Goal: Information Seeking & Learning: Learn about a topic

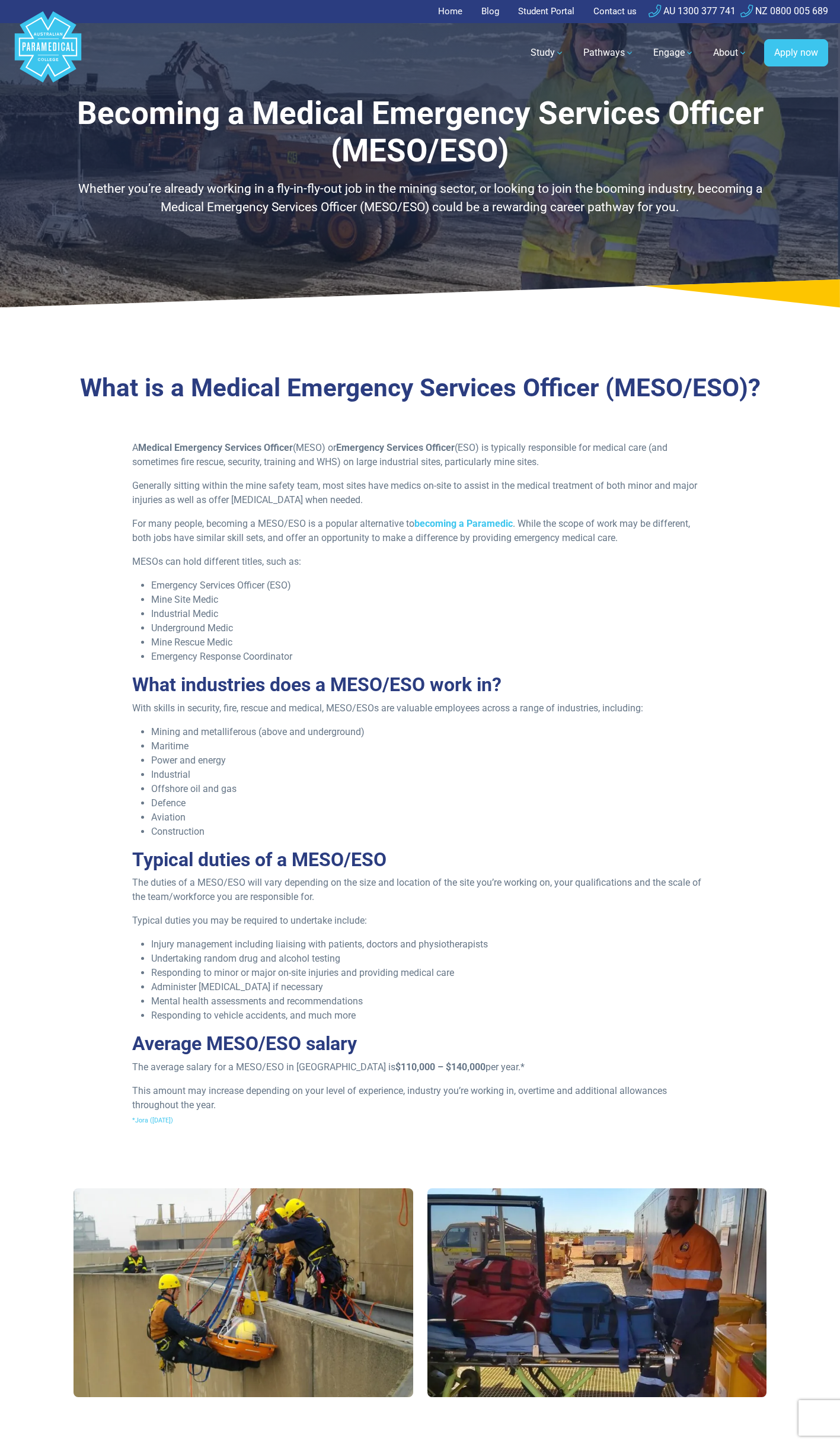
click at [338, 327] on div "Home > Career Pathways > Medical Emergency Services Officer (MESO)" at bounding box center [420, 325] width 830 height 19
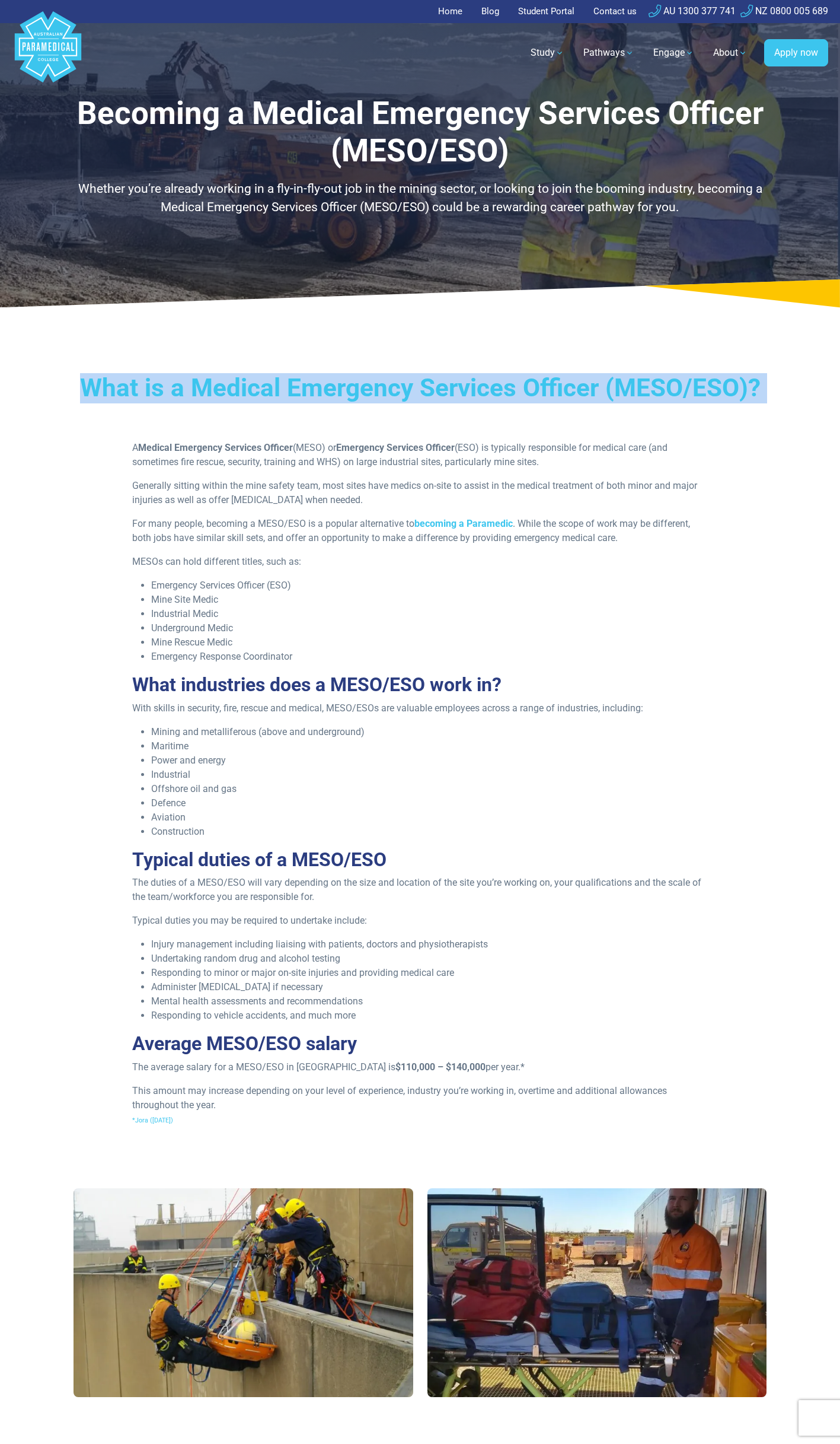
click at [338, 327] on div "Home > Career Pathways > Medical Emergency Services Officer (MESO)" at bounding box center [420, 325] width 830 height 19
drag, startPoint x: 338, startPoint y: 327, endPoint x: 234, endPoint y: 381, distance: 117.2
click at [236, 381] on h3 "What is a Medical Emergency Services Officer (MESO/ESO)?" at bounding box center [420, 388] width 694 height 30
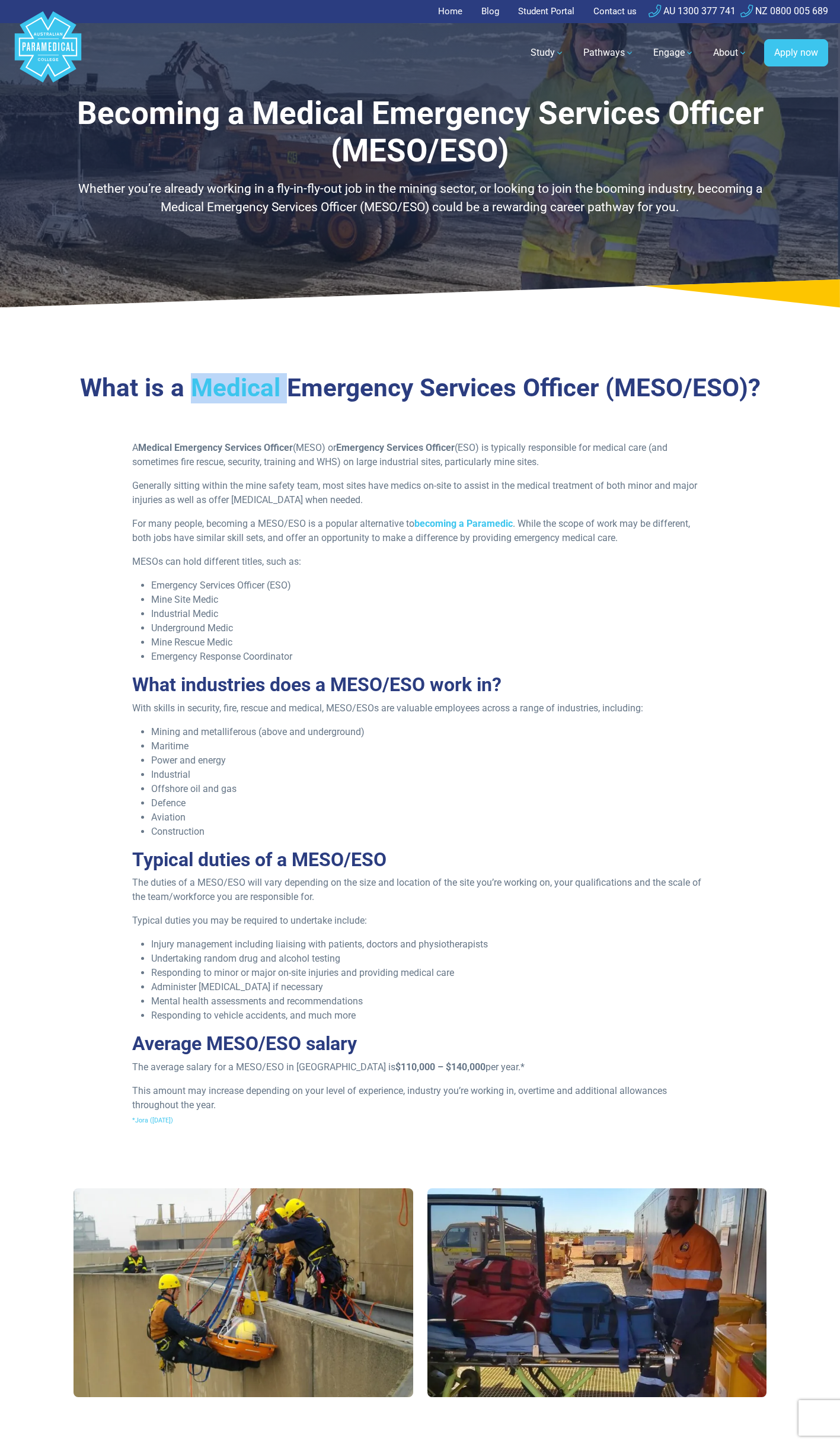
click at [234, 381] on h3 "What is a Medical Emergency Services Officer (MESO/ESO)?" at bounding box center [420, 388] width 694 height 30
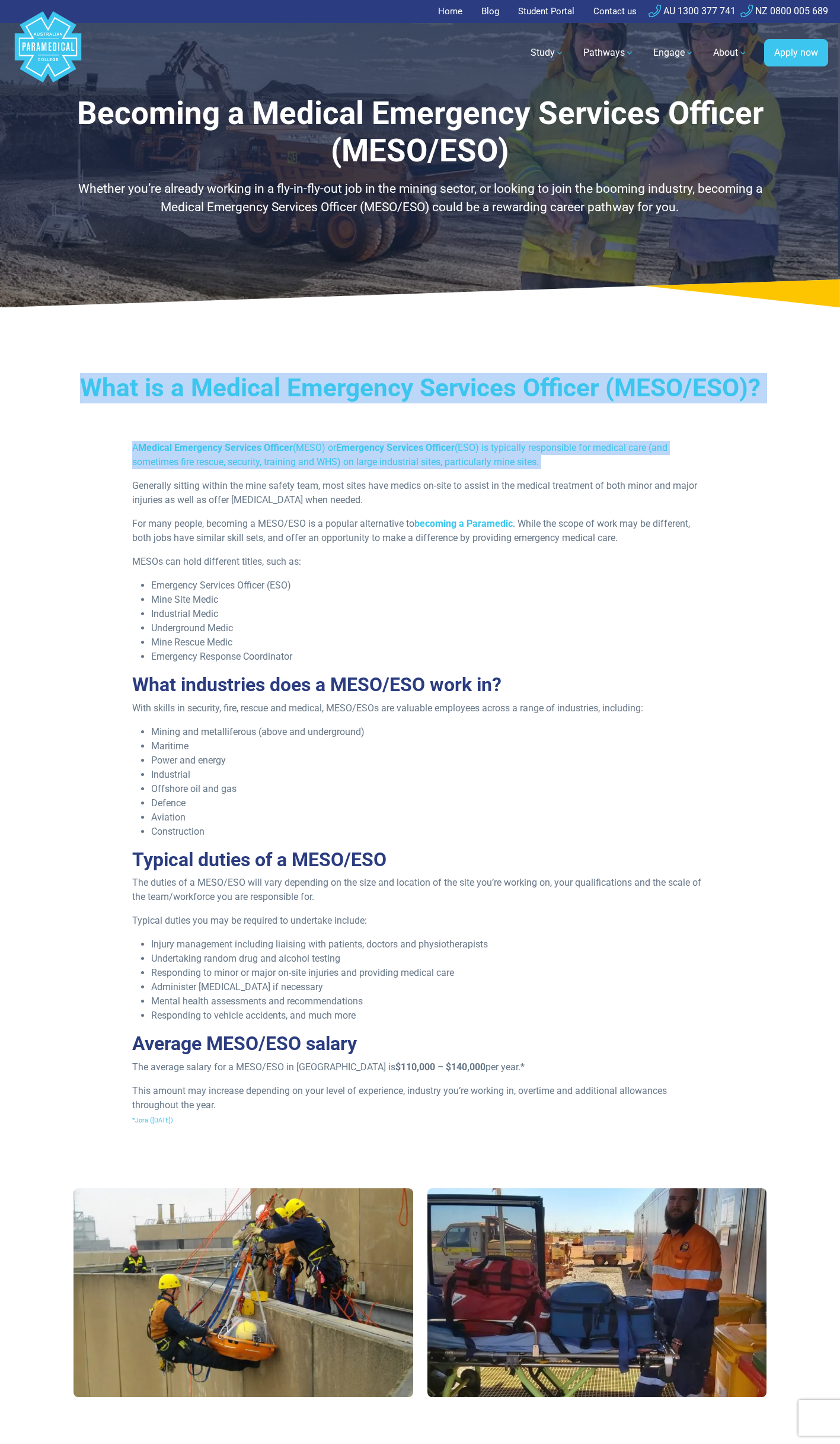
drag, startPoint x: 234, startPoint y: 381, endPoint x: 727, endPoint y: 419, distance: 494.5
click at [729, 419] on div "What is a Medical Emergency Services Officer (MESO/ESO)? A Medical Emergency Se…" at bounding box center [420, 754] width 830 height 839
drag, startPoint x: 727, startPoint y: 419, endPoint x: 361, endPoint y: 370, distance: 369.3
click at [361, 370] on div "What is a Medical Emergency Services Officer (MESO/ESO)? A Medical Emergency Se…" at bounding box center [420, 754] width 830 height 839
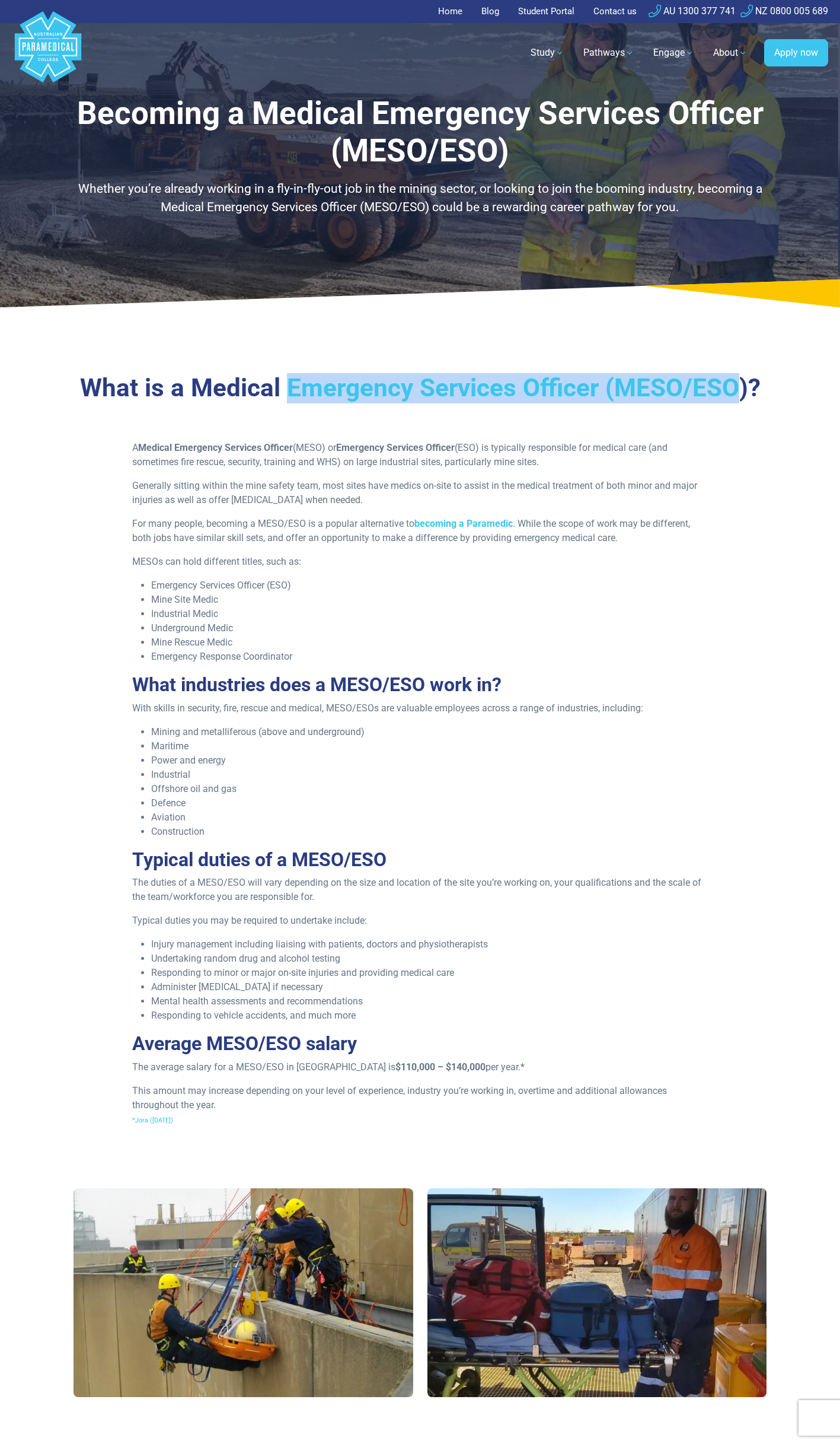
drag, startPoint x: 361, startPoint y: 370, endPoint x: 714, endPoint y: 385, distance: 353.3
click at [714, 385] on div "What is a Medical Emergency Services Officer (MESO/ESO)? A Medical Emergency Se…" at bounding box center [420, 754] width 830 height 839
drag, startPoint x: 714, startPoint y: 385, endPoint x: 702, endPoint y: 384, distance: 12.0
click at [702, 384] on h3 "What is a Medical Emergency Services Officer (MESO/ESO)?" at bounding box center [420, 388] width 694 height 30
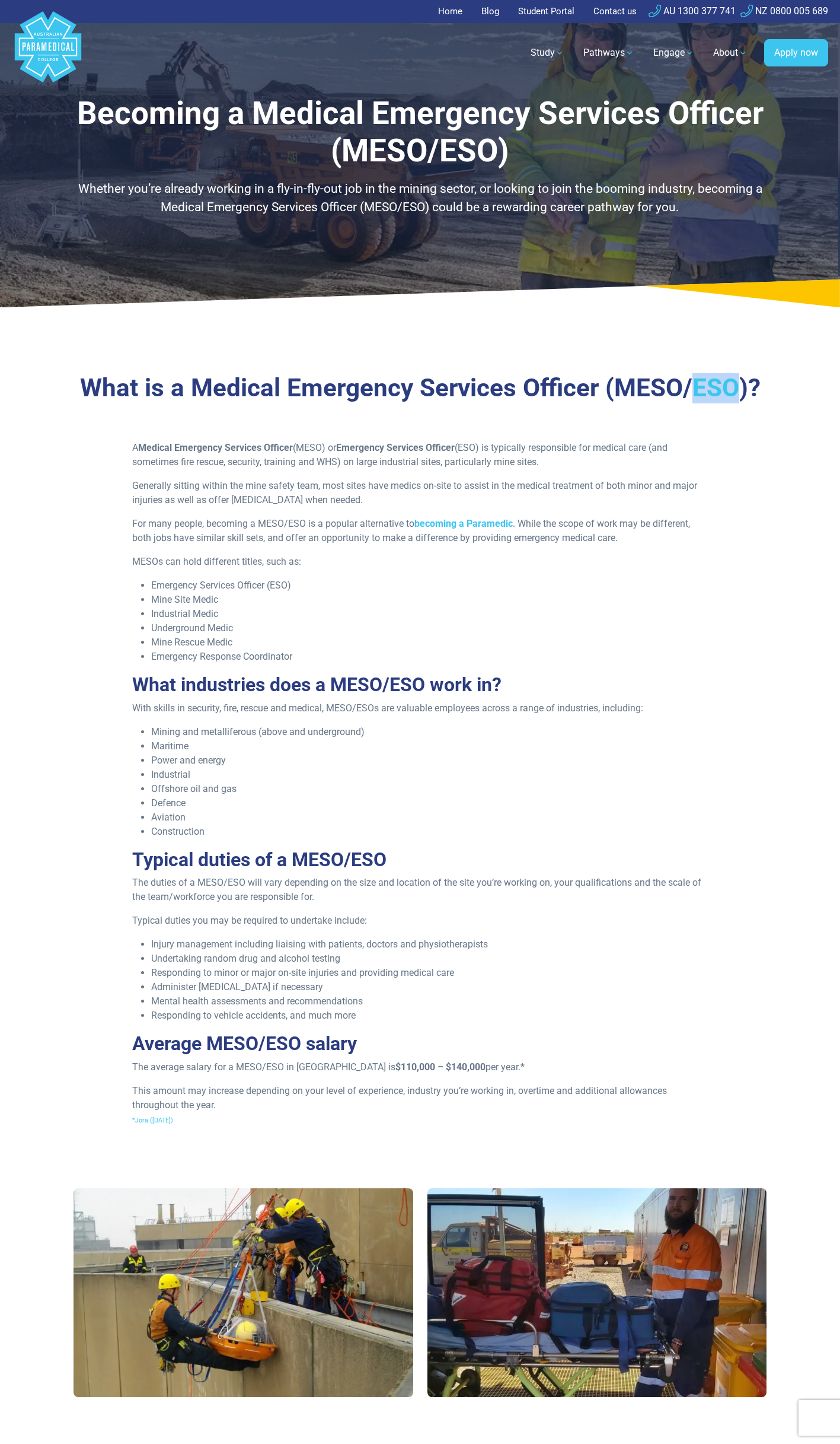
click at [702, 383] on h3 "What is a Medical Emergency Services Officer (MESO/ESO)?" at bounding box center [420, 388] width 694 height 30
drag, startPoint x: 702, startPoint y: 383, endPoint x: 683, endPoint y: 370, distance: 23.0
click at [683, 370] on div "What is a Medical Emergency Services Officer (MESO/ESO)? A Medical Emergency Se…" at bounding box center [420, 754] width 830 height 839
click at [683, 370] on div "What is a Medical Emergency Services Officer (MESO/ESO)? A Medical Emergency Se…" at bounding box center [420, 754] width 830 height 839
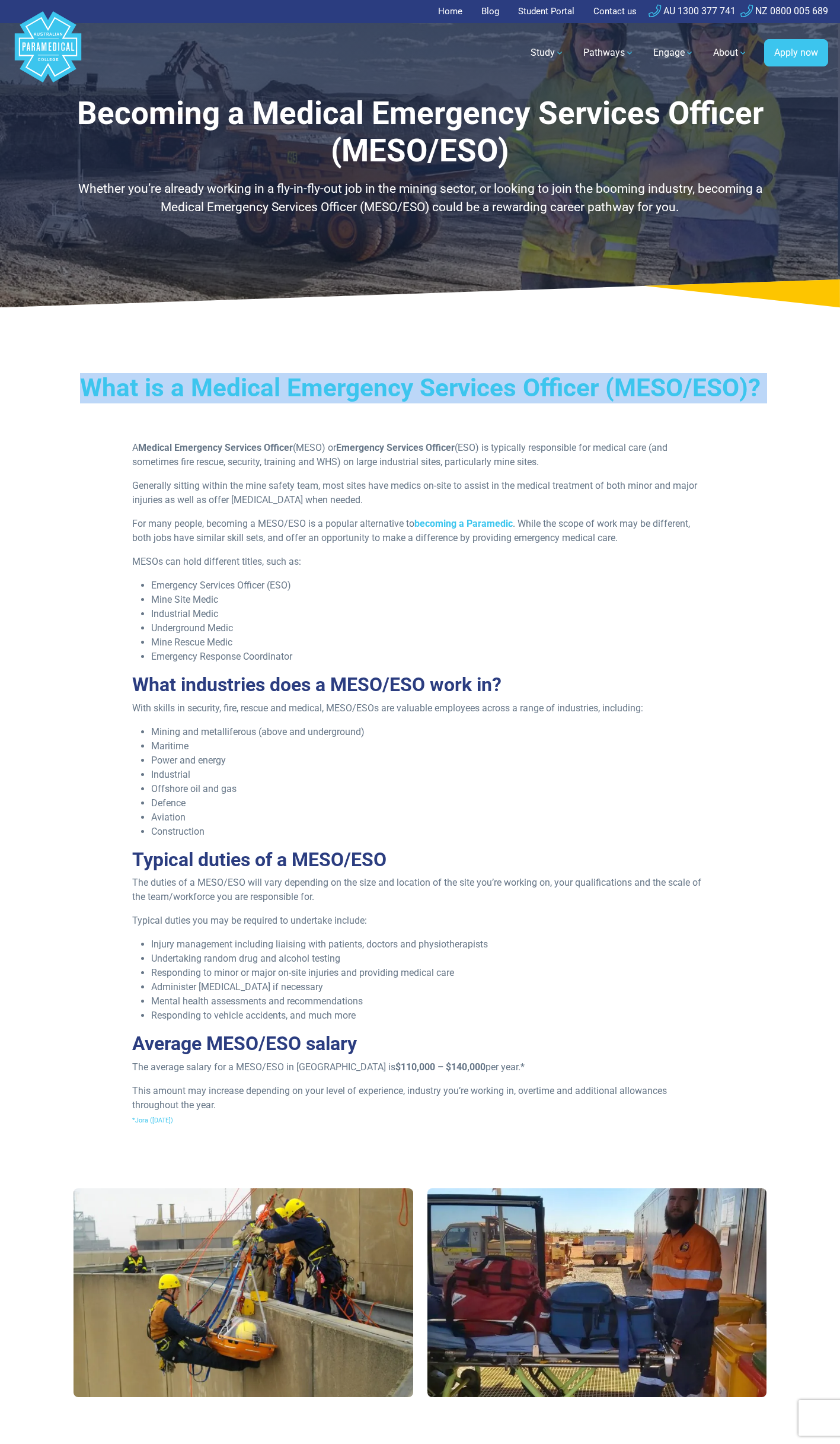
click at [683, 370] on div "What is a Medical Emergency Services Officer (MESO/ESO)? A Medical Emergency Se…" at bounding box center [420, 754] width 830 height 839
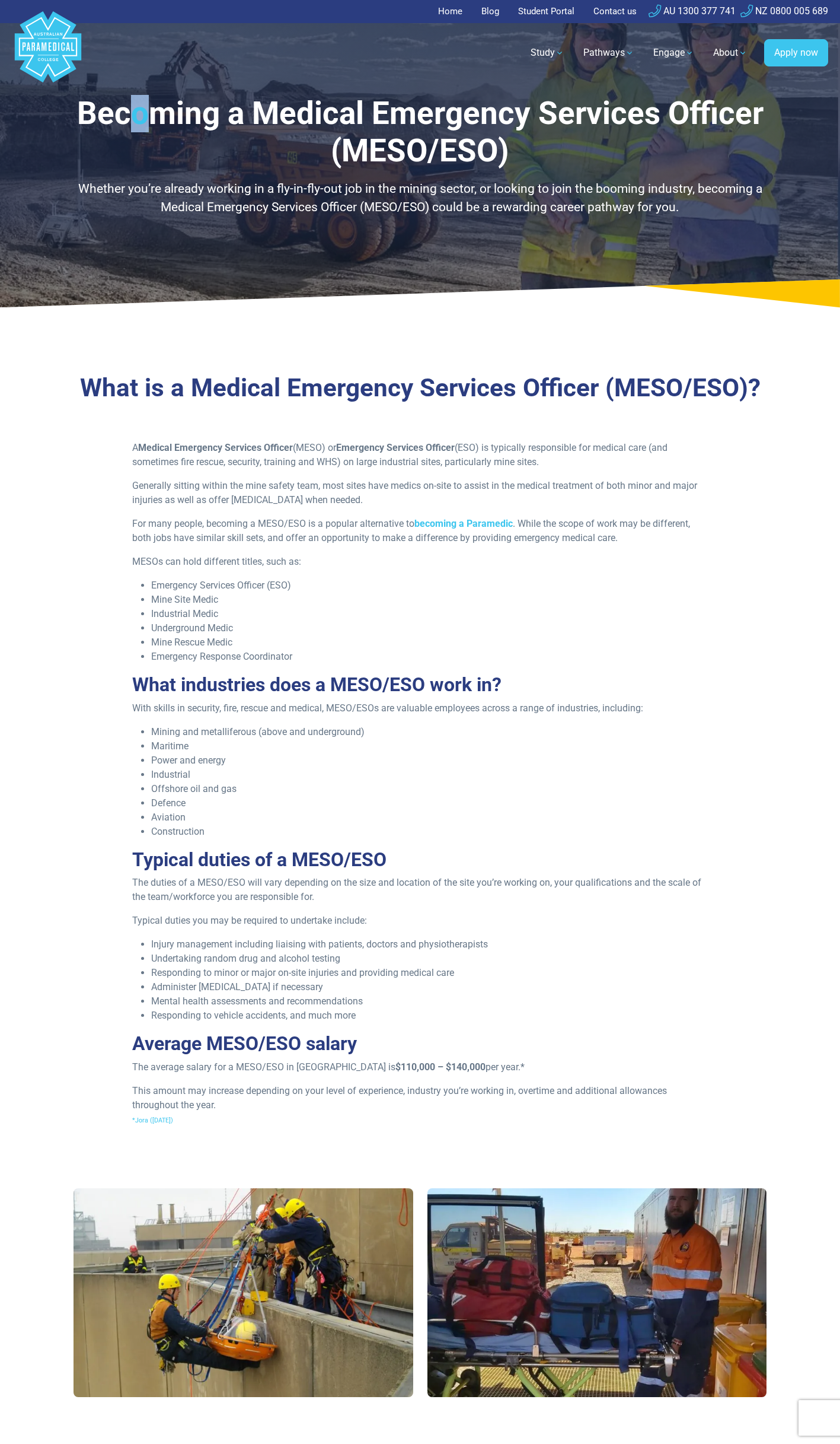
click at [141, 116] on h1 "Becoming a Medical Emergency Services Officer (MESO/ESO)" at bounding box center [420, 133] width 694 height 75
